Goal: Check status

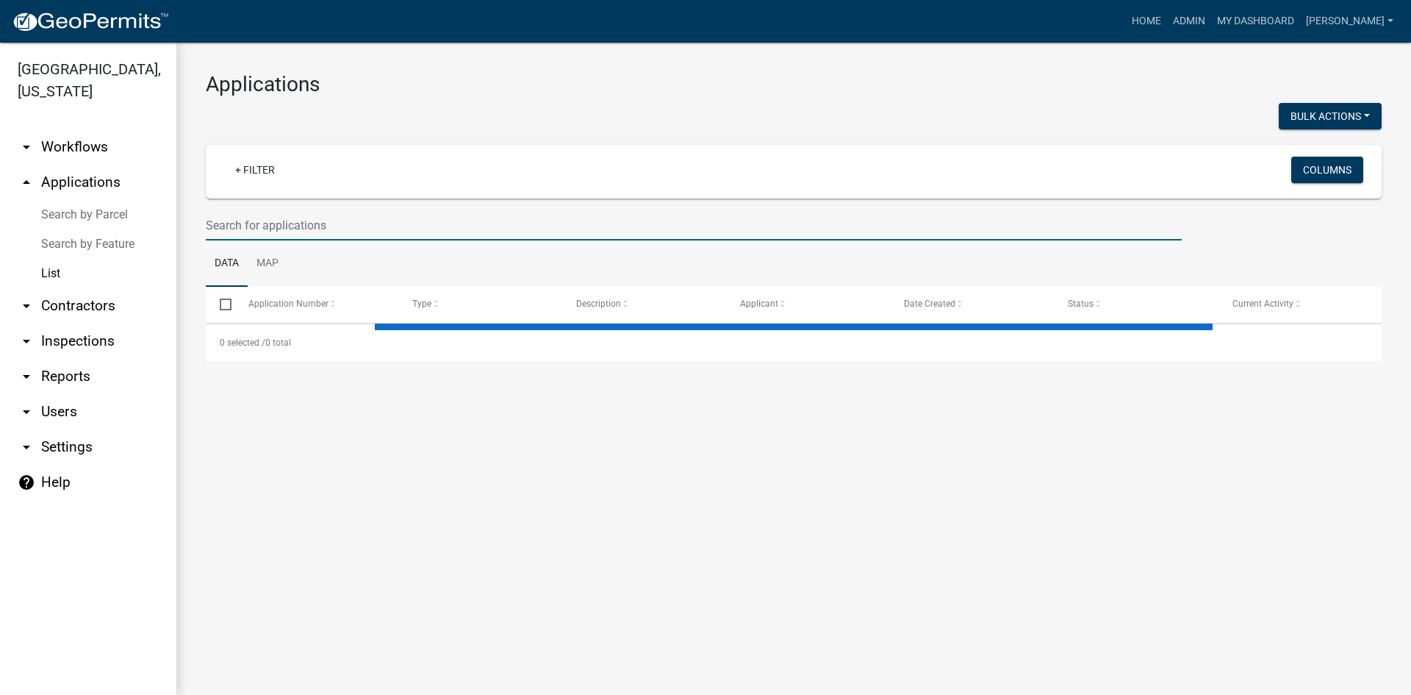
click at [254, 223] on input "text" at bounding box center [694, 225] width 976 height 30
select select "3: 100"
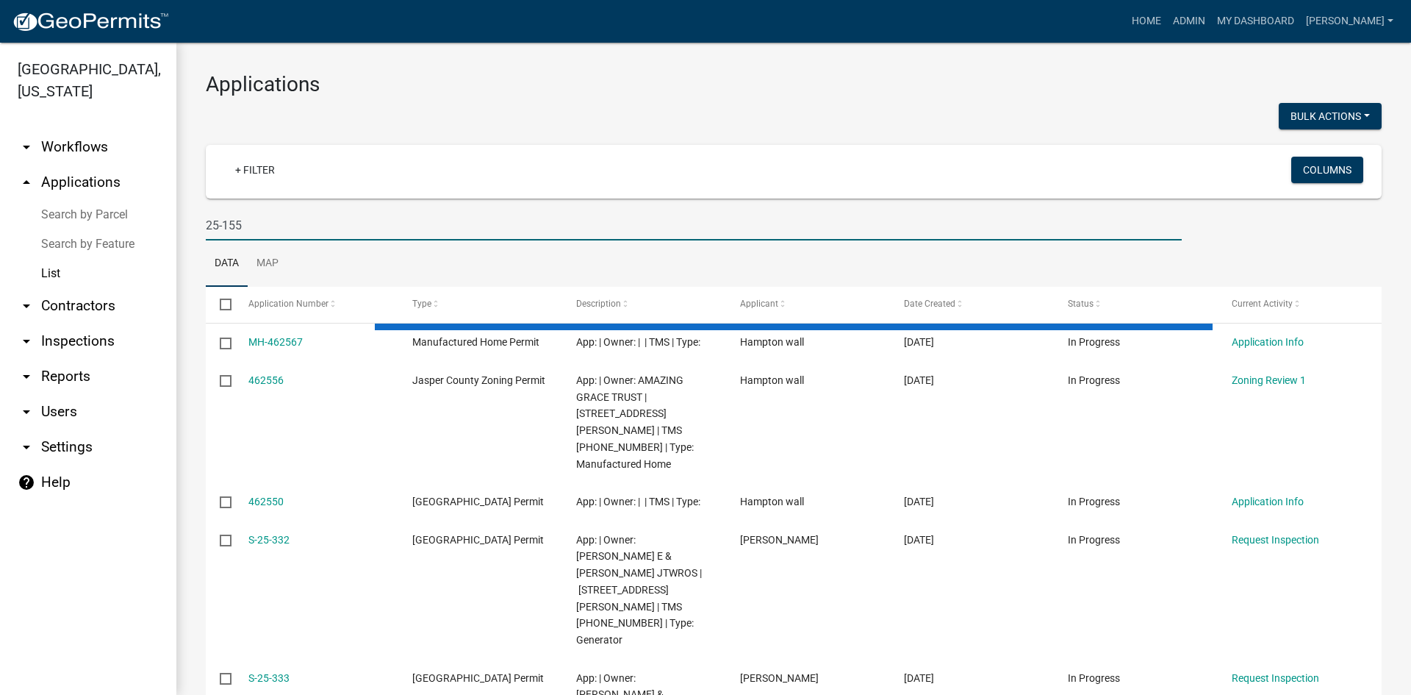
type input "25-155"
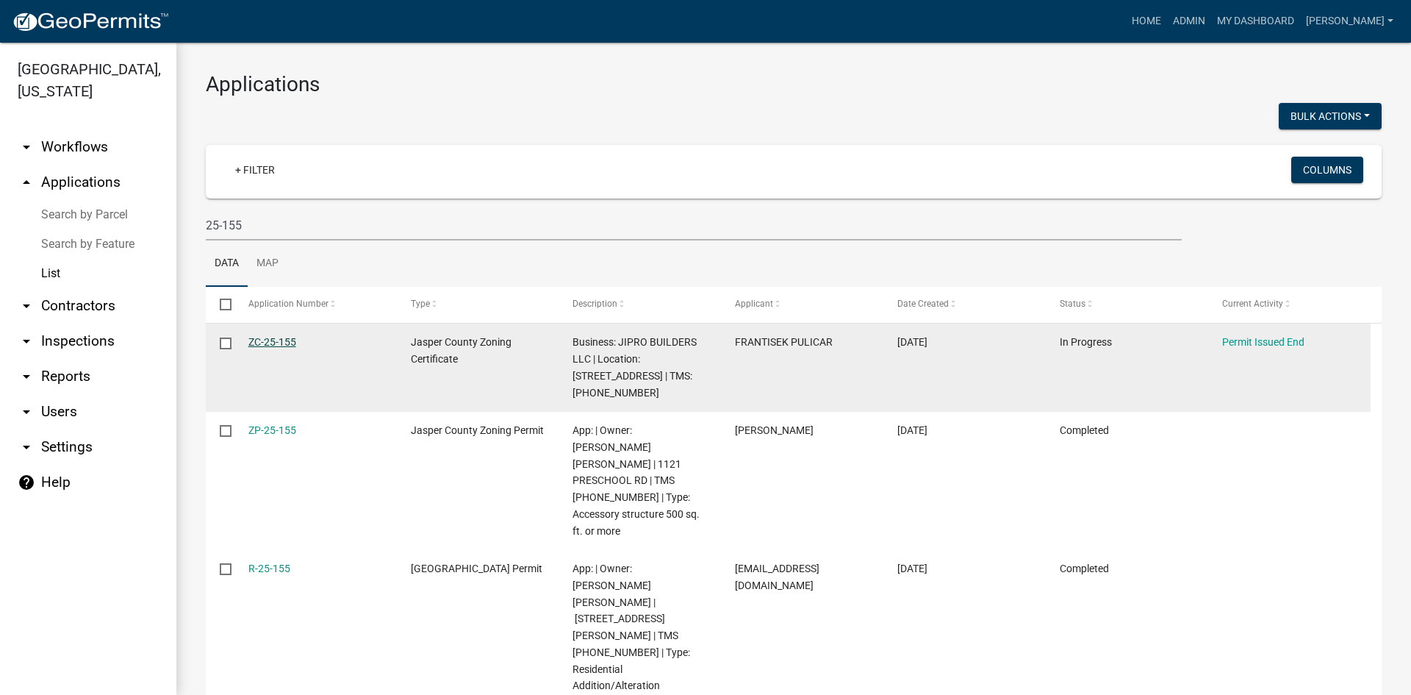
click at [268, 341] on link "ZC-25-155" at bounding box center [272, 342] width 48 height 12
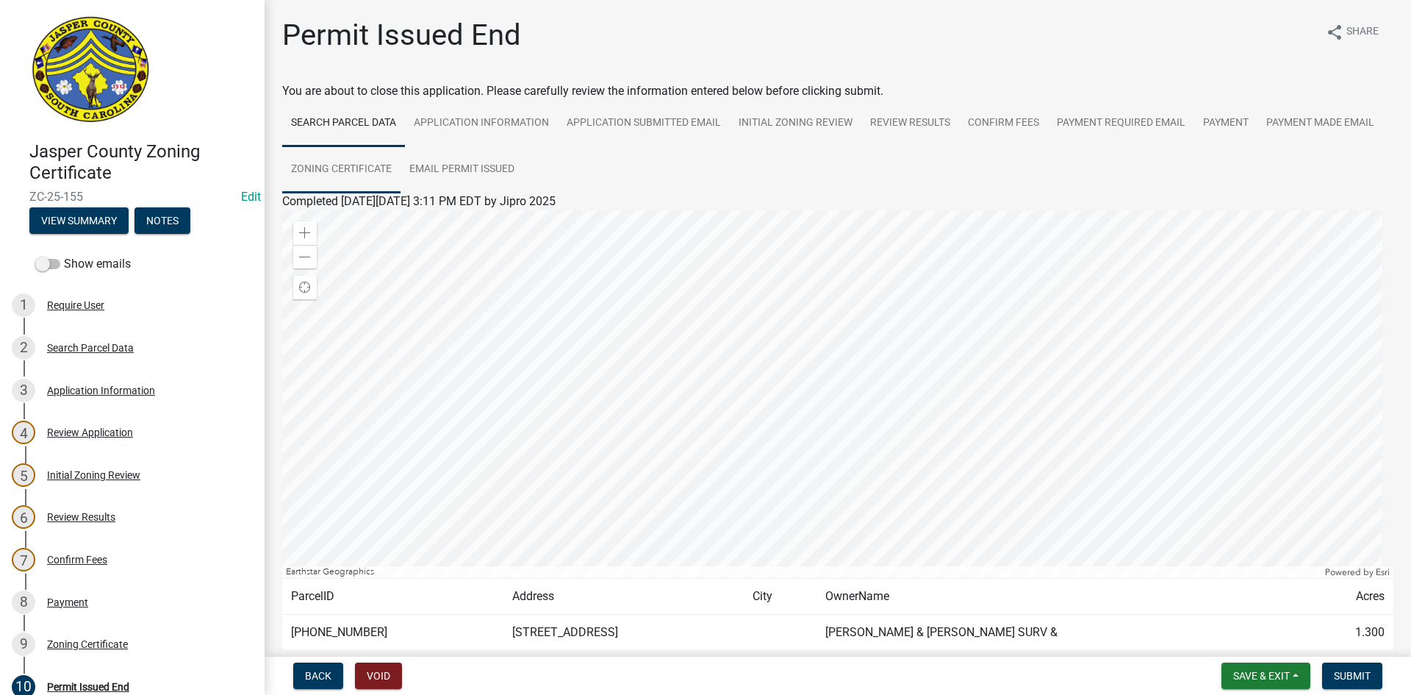
click at [401, 163] on link "Zoning Certificate" at bounding box center [341, 169] width 118 height 47
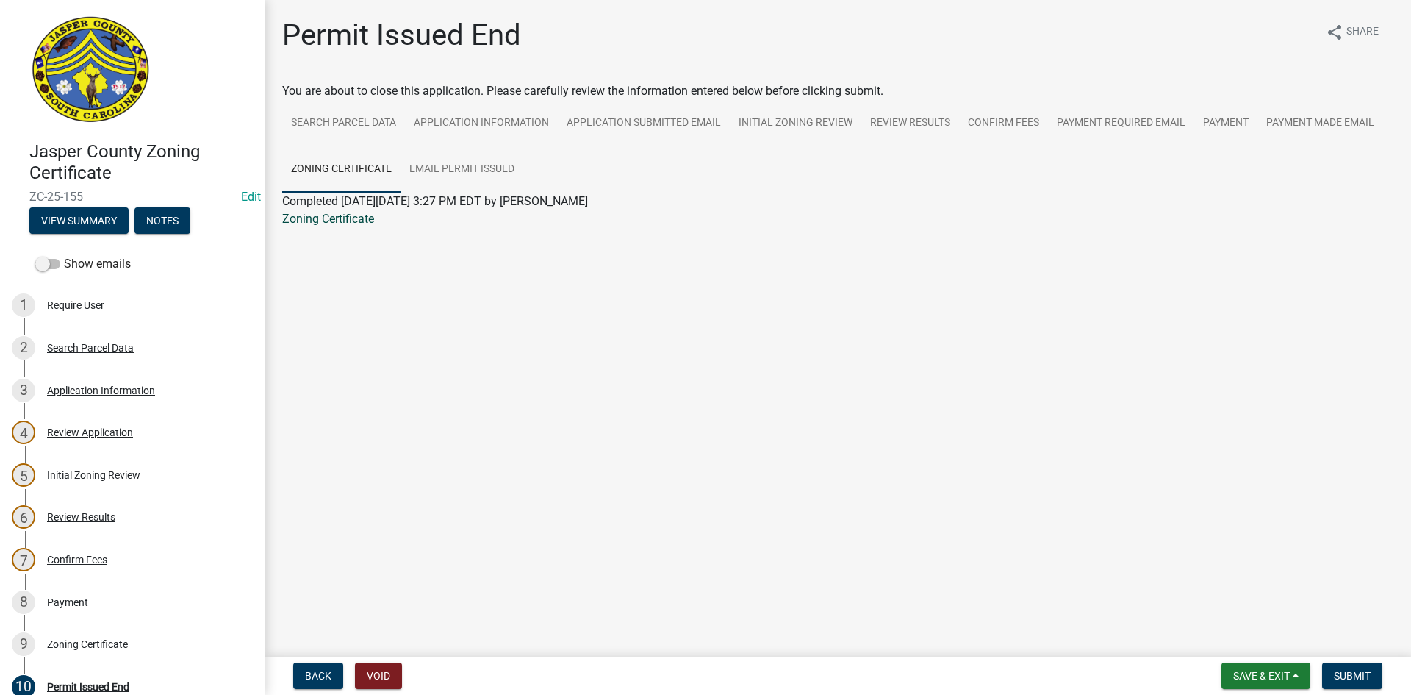
click at [348, 222] on link "Zoning Certificate" at bounding box center [328, 219] width 92 height 14
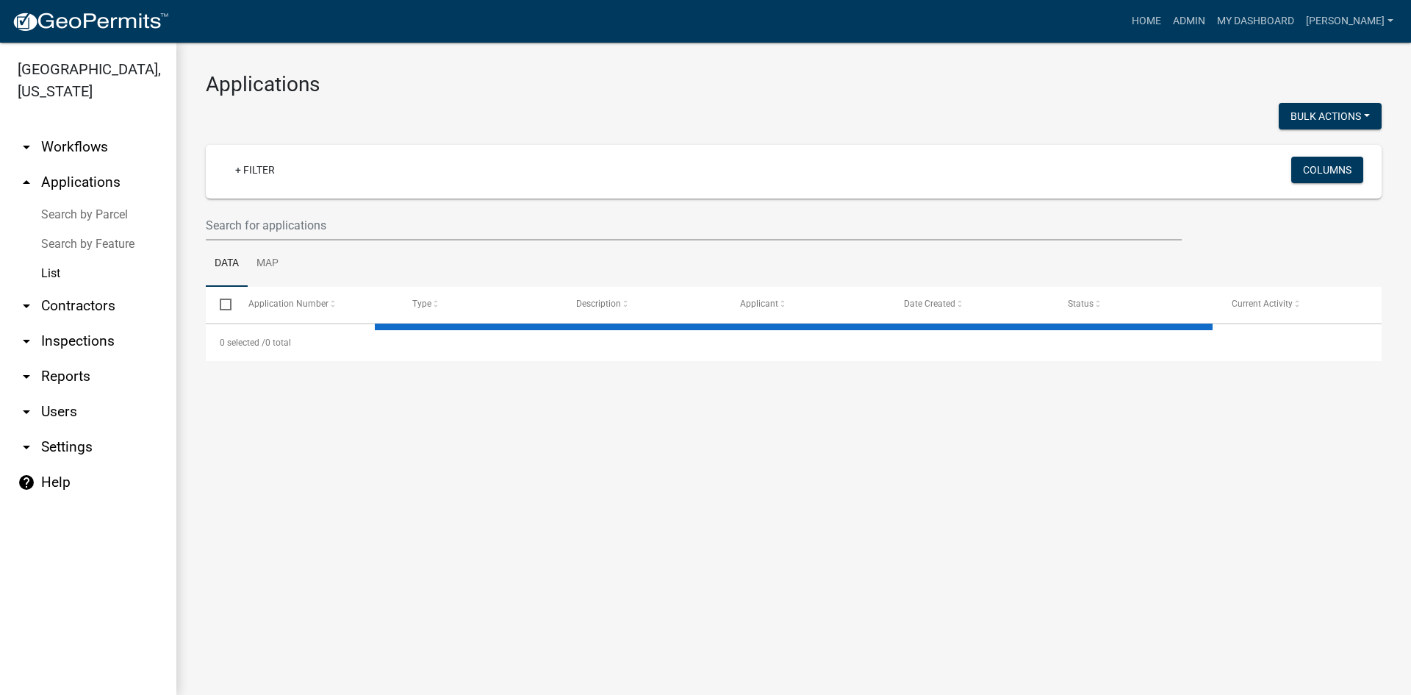
select select "3: 100"
